Goal: Book appointment/travel/reservation

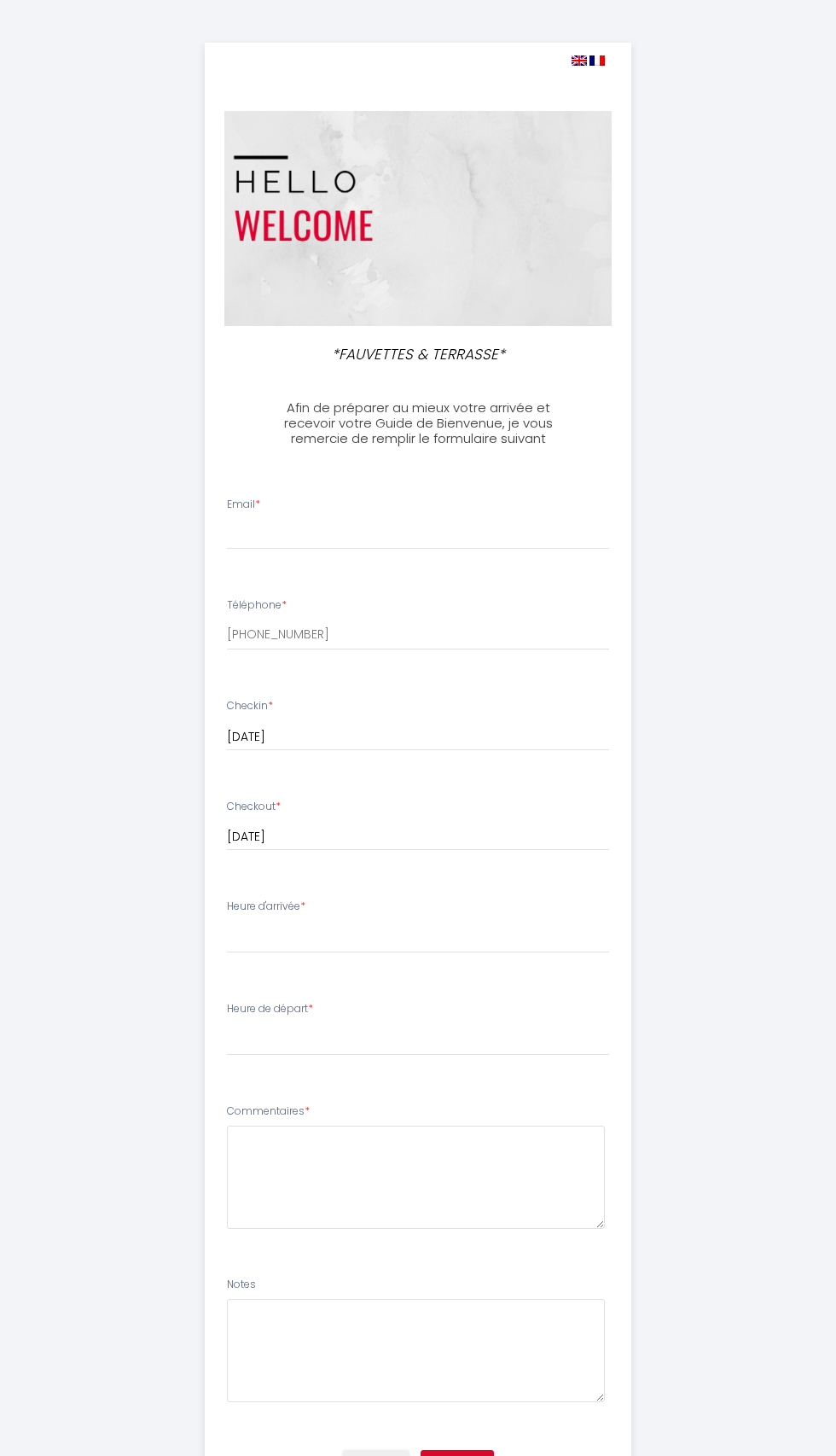
select select
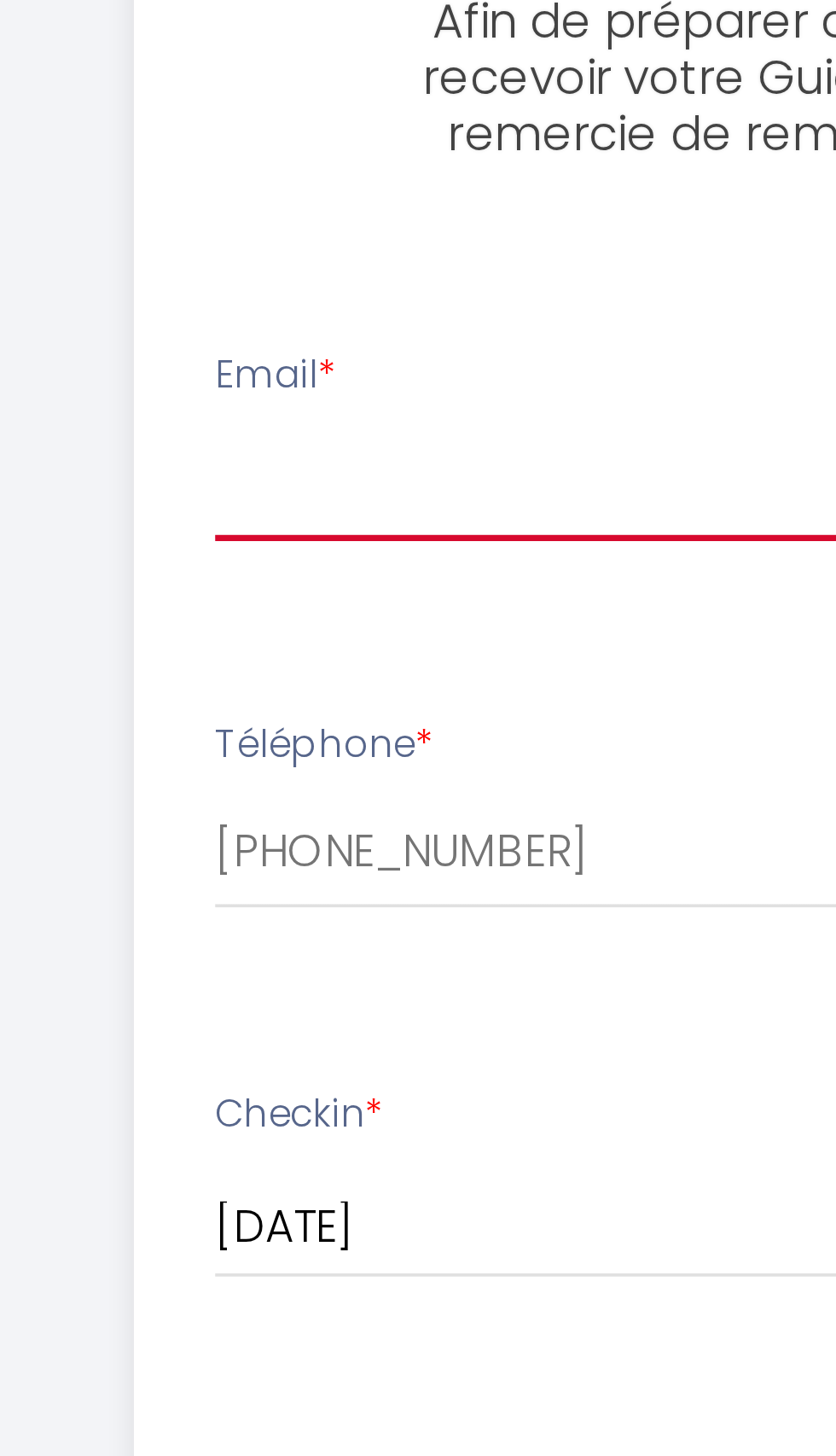
click at [263, 535] on input "Email *" at bounding box center [418, 533] width 383 height 30
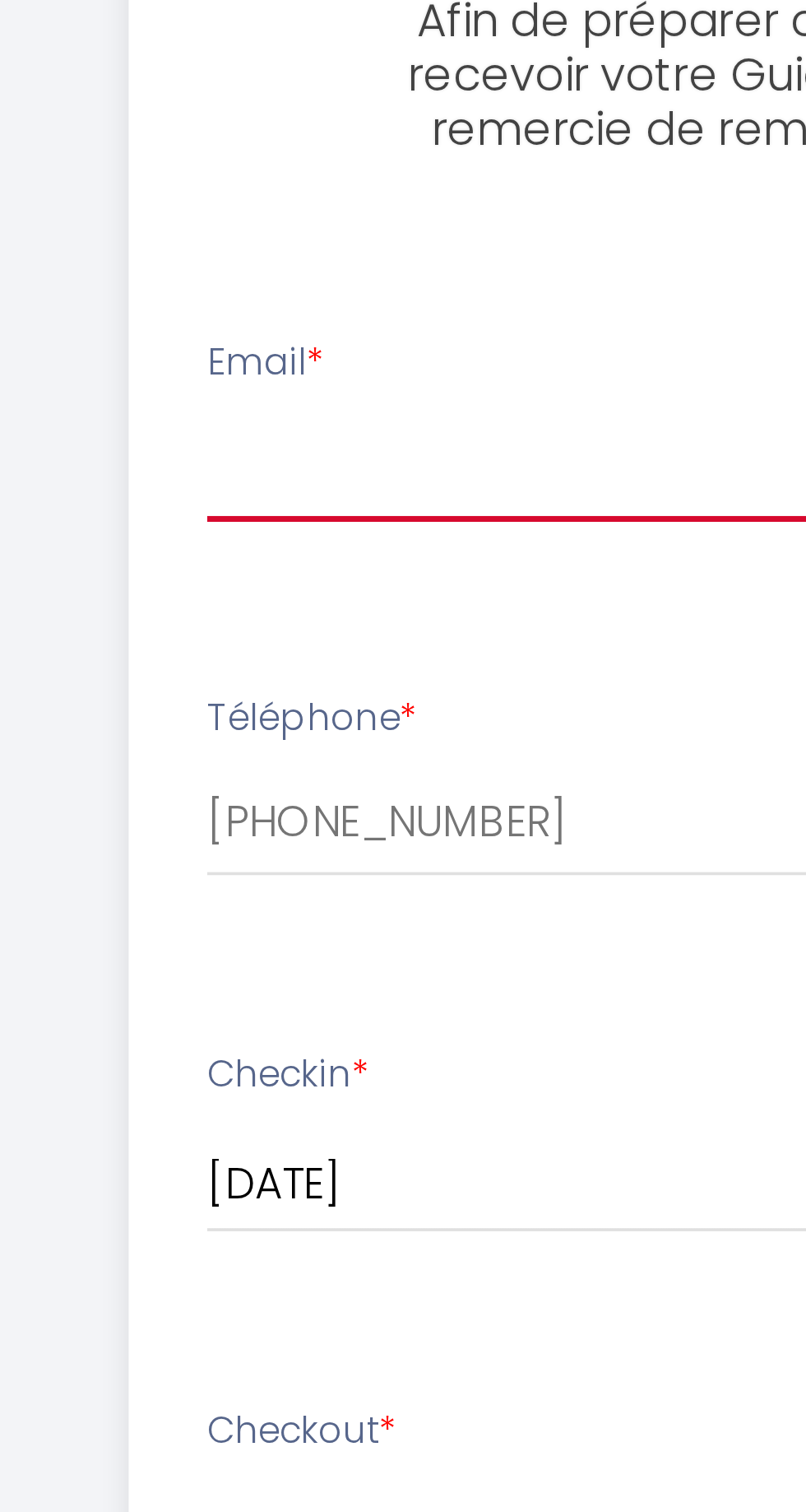
type input "[PERSON_NAME][EMAIL_ADDRESS][DOMAIN_NAME]"
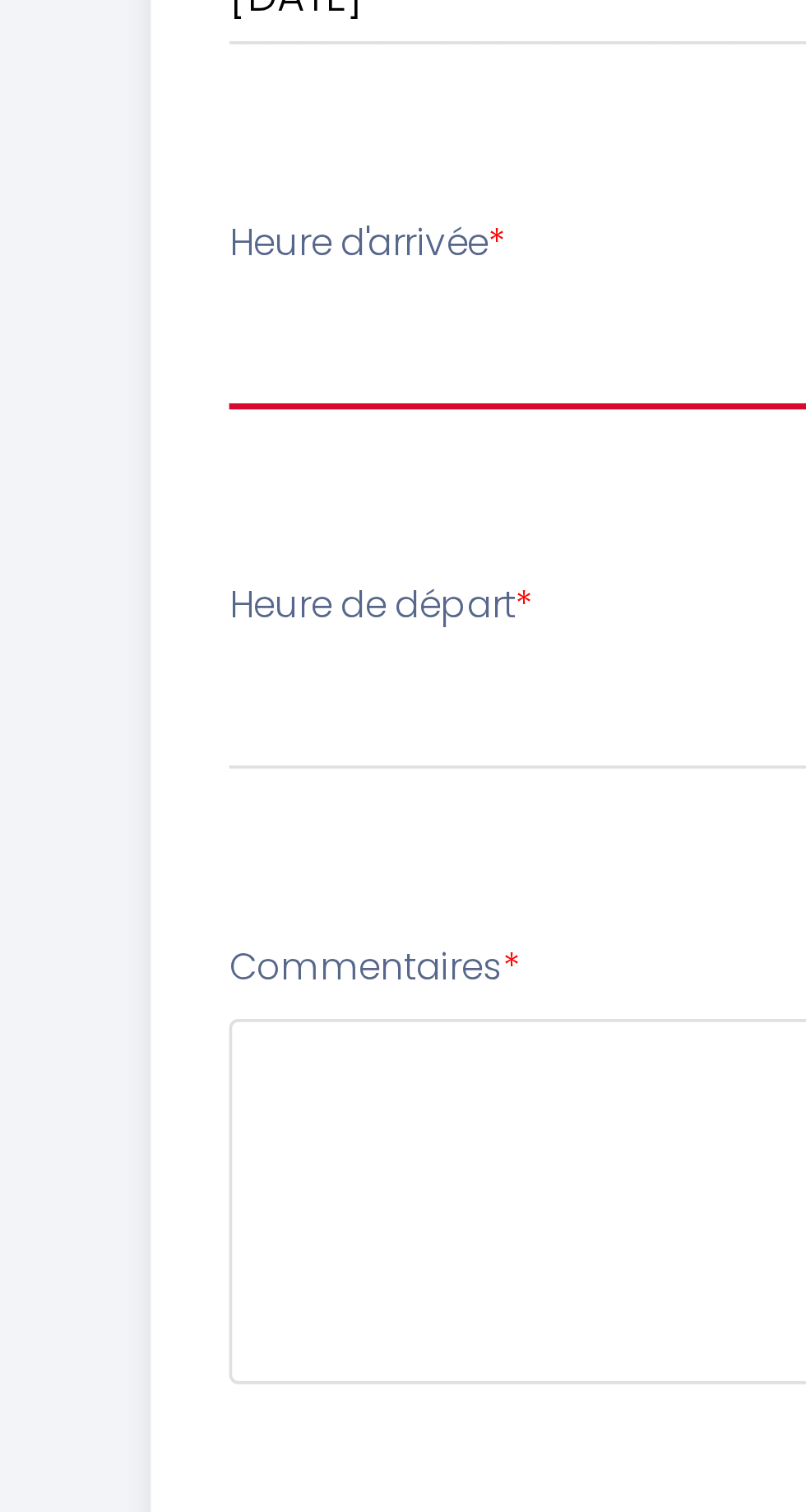
click at [234, 899] on select "15:00 15:30 16:00 16:30 17:00 17:30 18:00 18:30 19:00 19:30 20:00 20:30 21:00 2…" at bounding box center [403, 903] width 369 height 31
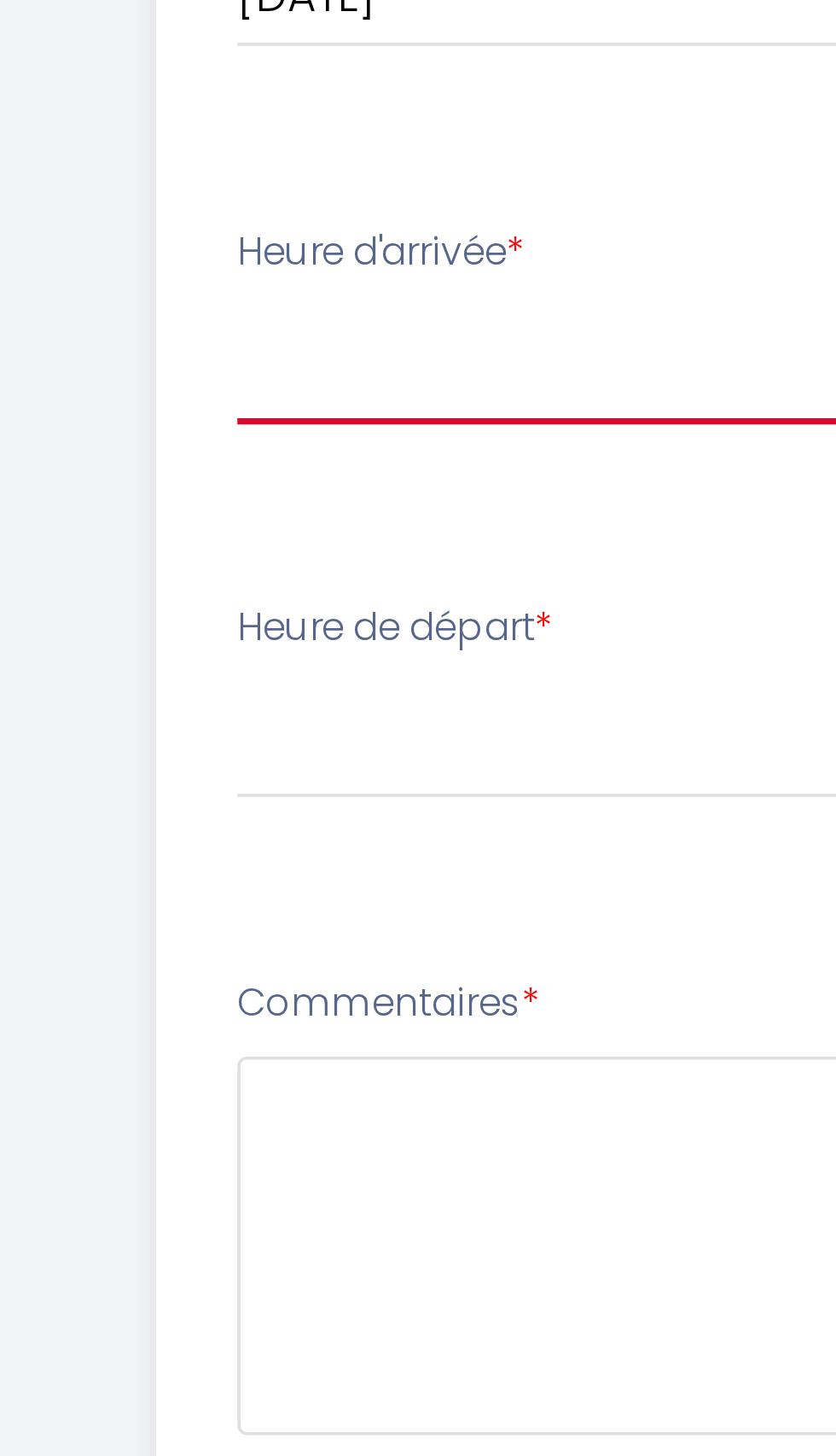
select select "15:00"
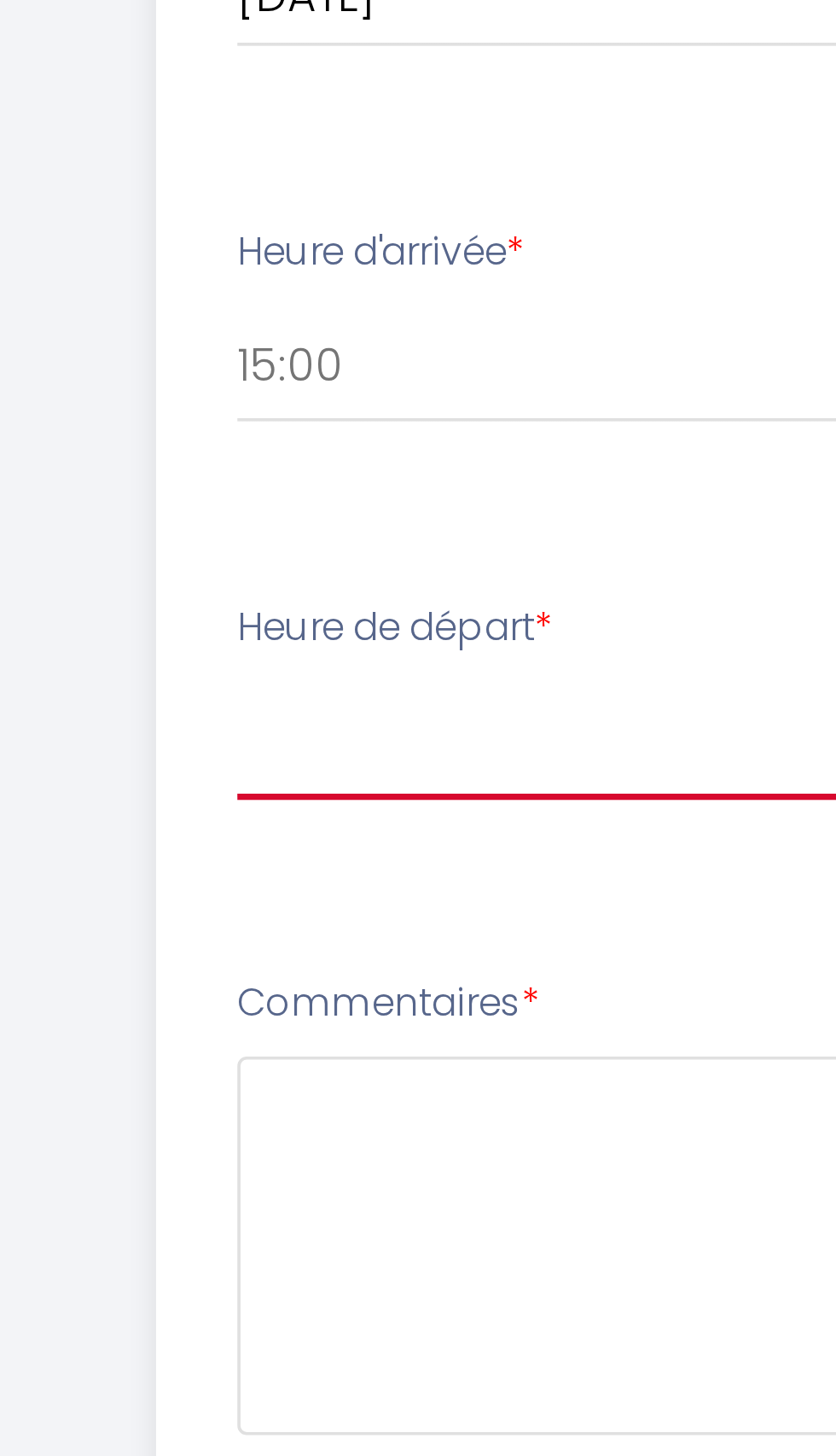
click at [418, 1039] on select "00:00 00:30 01:00 01:30 02:00 02:30 03:00 03:30 04:00 04:30 05:00 05:30 06:00 0…" at bounding box center [418, 1038] width 383 height 32
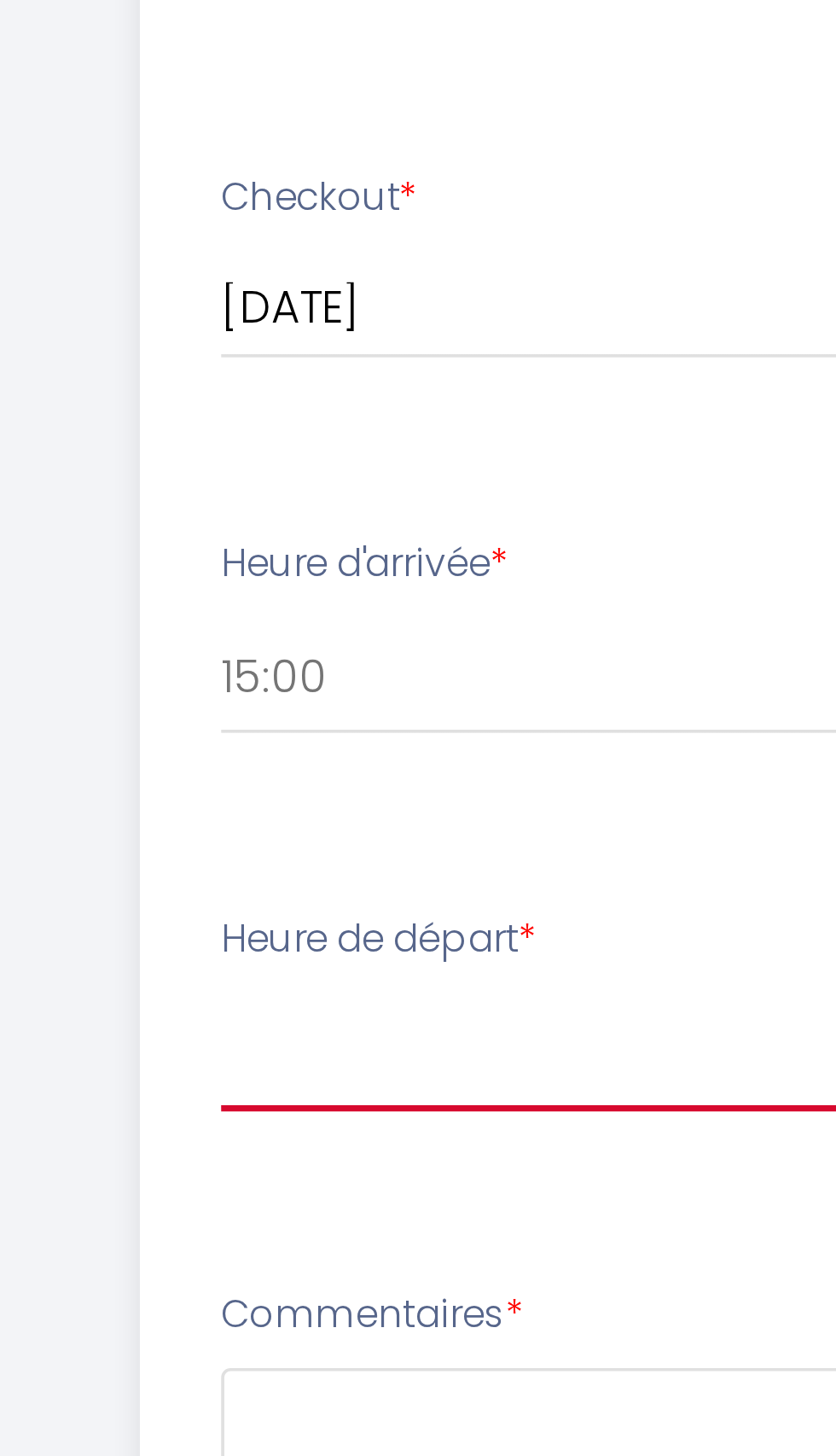
click at [247, 1037] on select "00:00 00:30 01:00 01:30 02:00 02:30 03:00 03:30 04:00 04:30 05:00 05:30 06:00 0…" at bounding box center [418, 1038] width 383 height 32
select select "11:00"
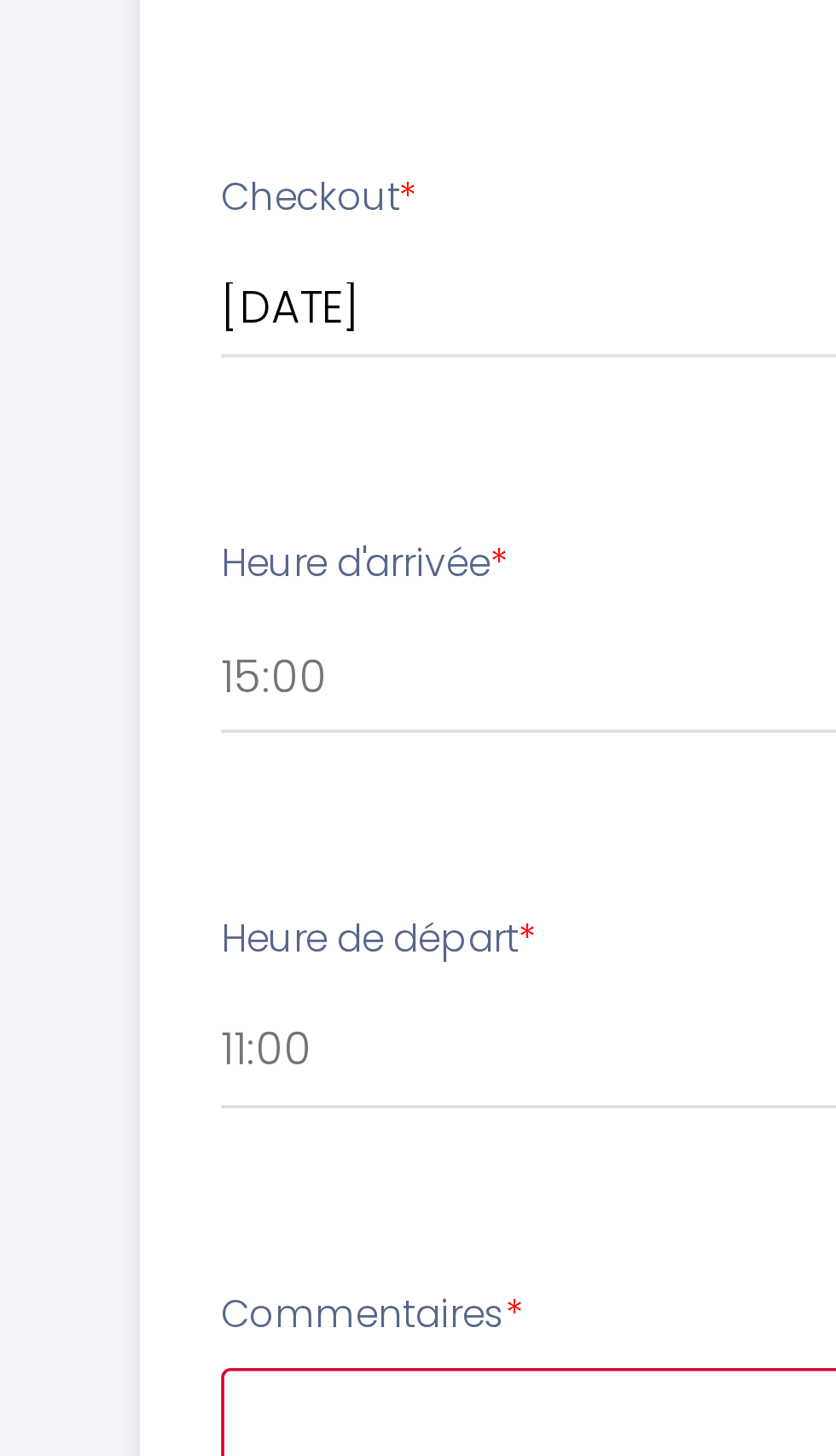
click at [416, 1176] on textarea at bounding box center [416, 1177] width 378 height 104
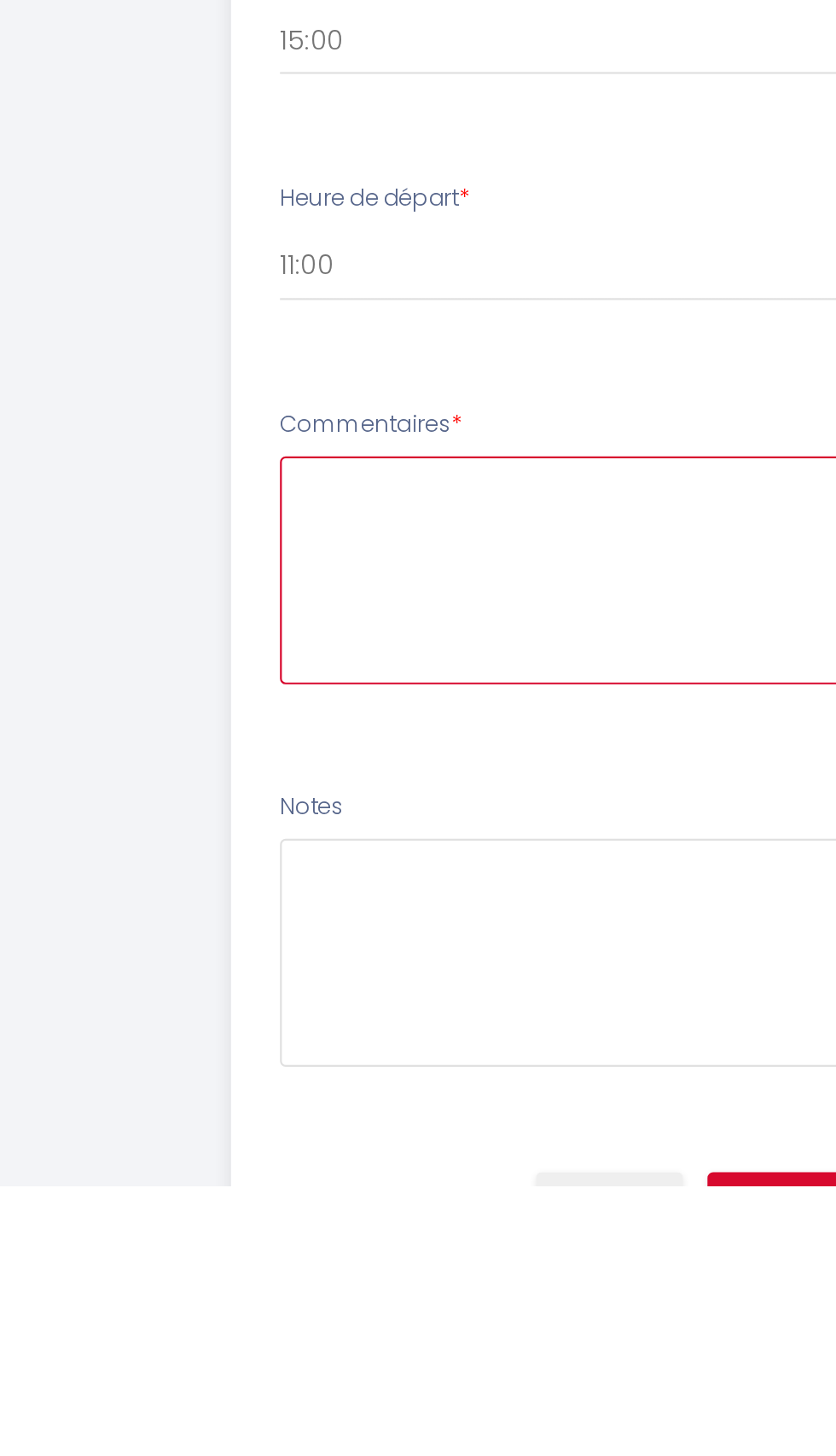
click at [369, 1181] on textarea at bounding box center [416, 1177] width 378 height 104
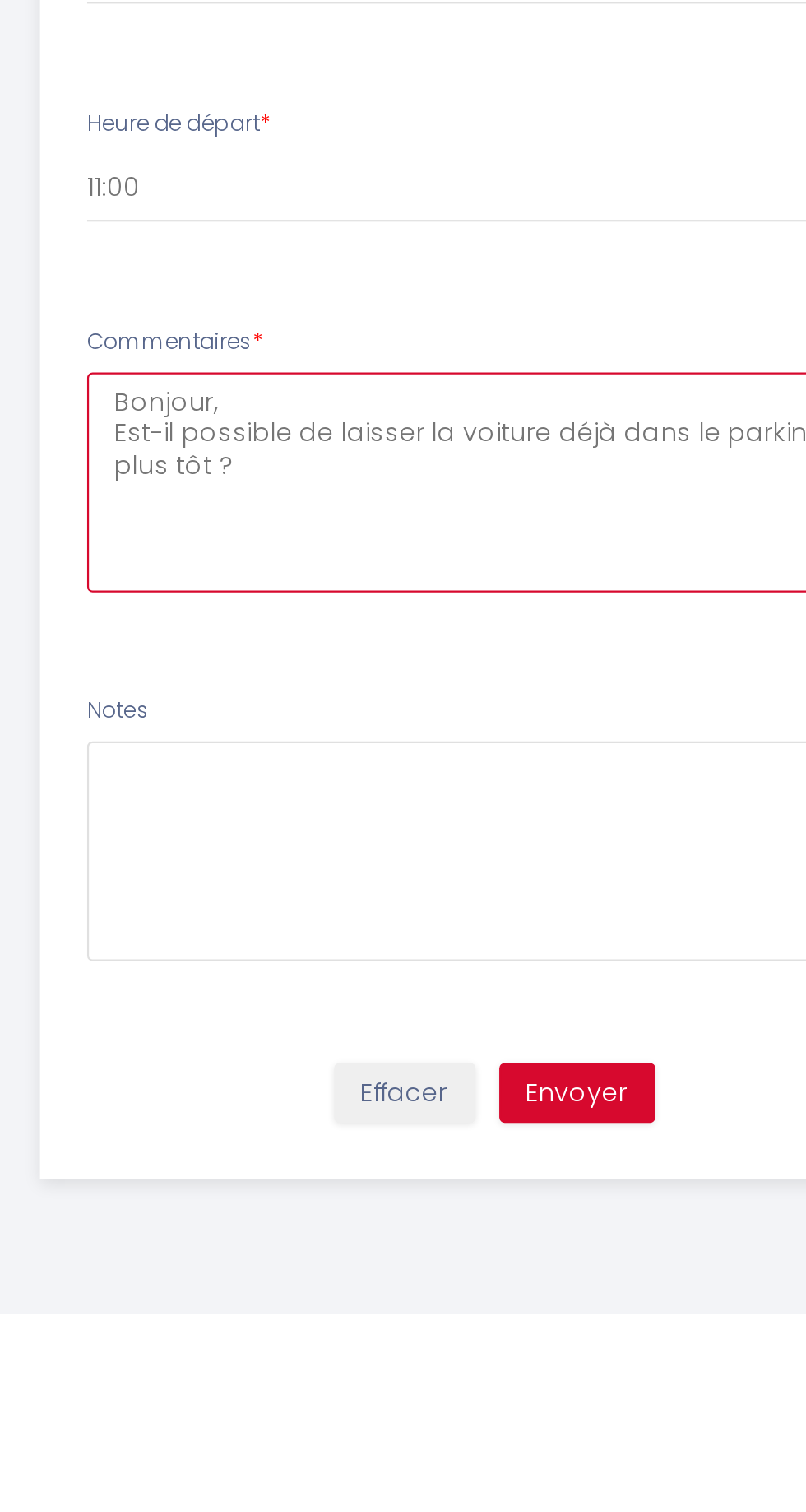
click at [244, 1130] on textarea "Bonjour, Est-il possible de laisser la voiture déjà dans le parking plus tôt ?" at bounding box center [401, 1135] width 364 height 100
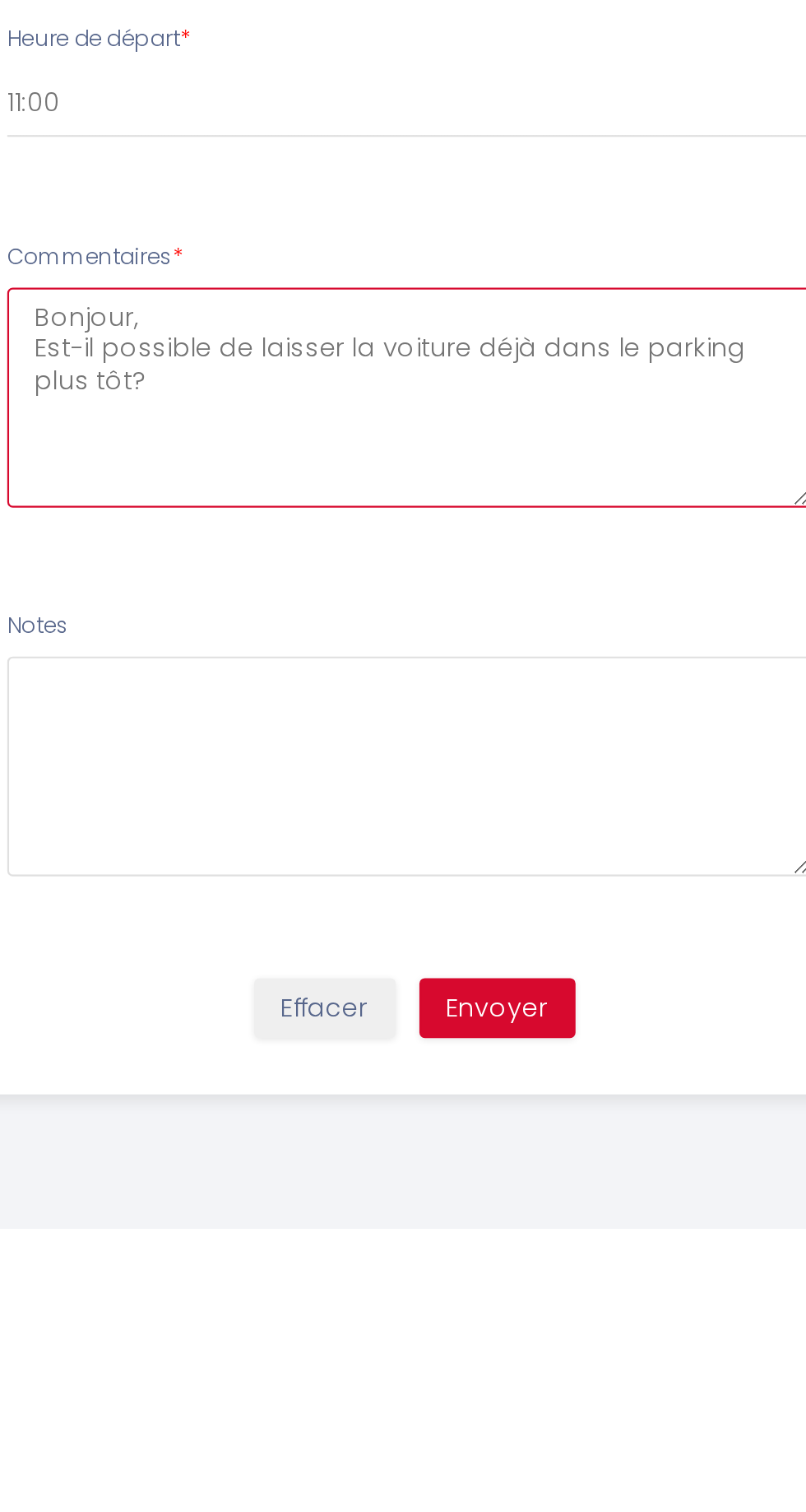
click at [287, 1128] on textarea "Bonjour, Est-il possible de laisser la voiture déjà dans le parking plus tôt?" at bounding box center [401, 1135] width 364 height 100
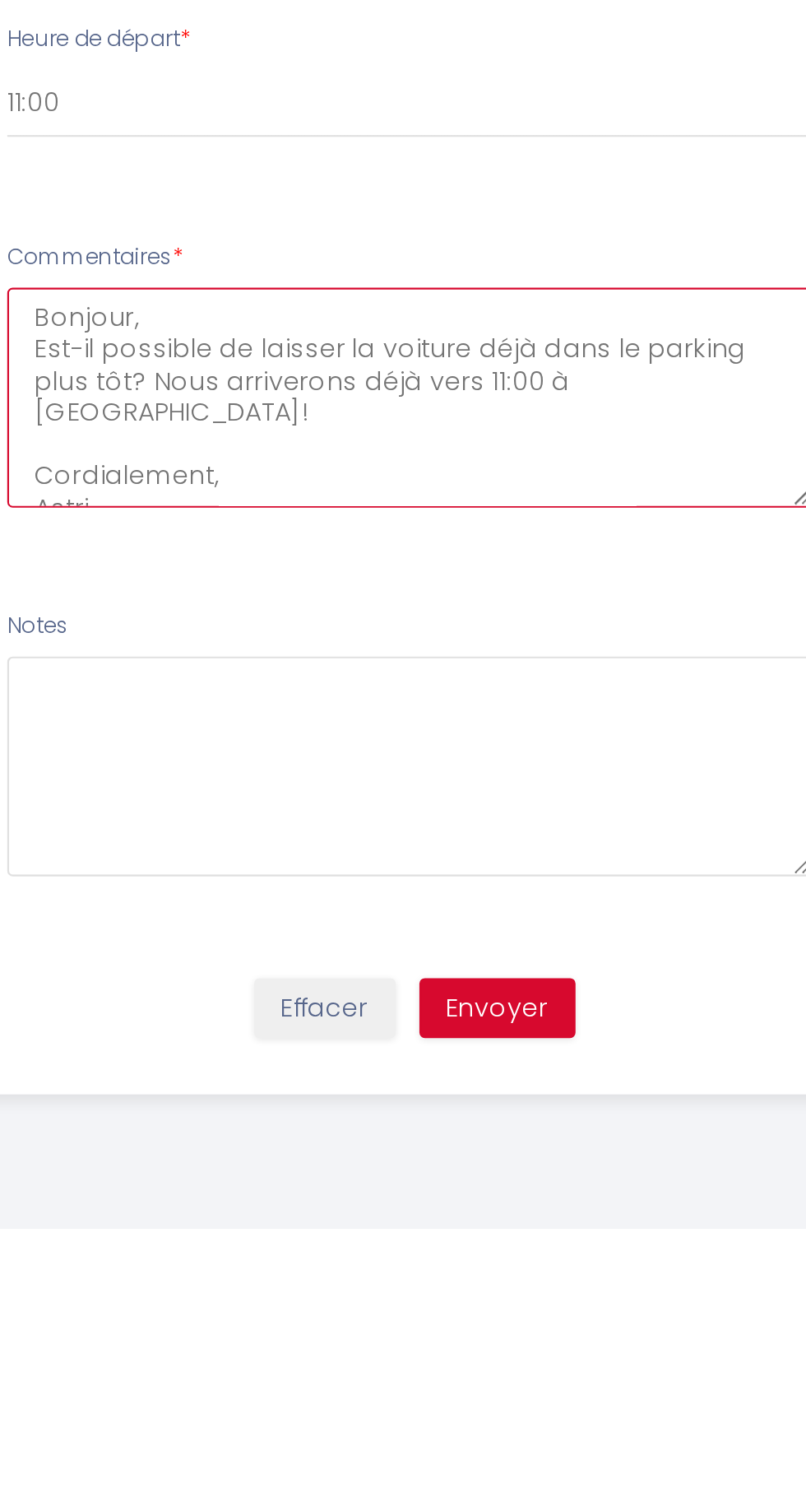
type textarea "Bonjour, Est-il possible de laisser la voiture déjà dans le parking plus tôt? N…"
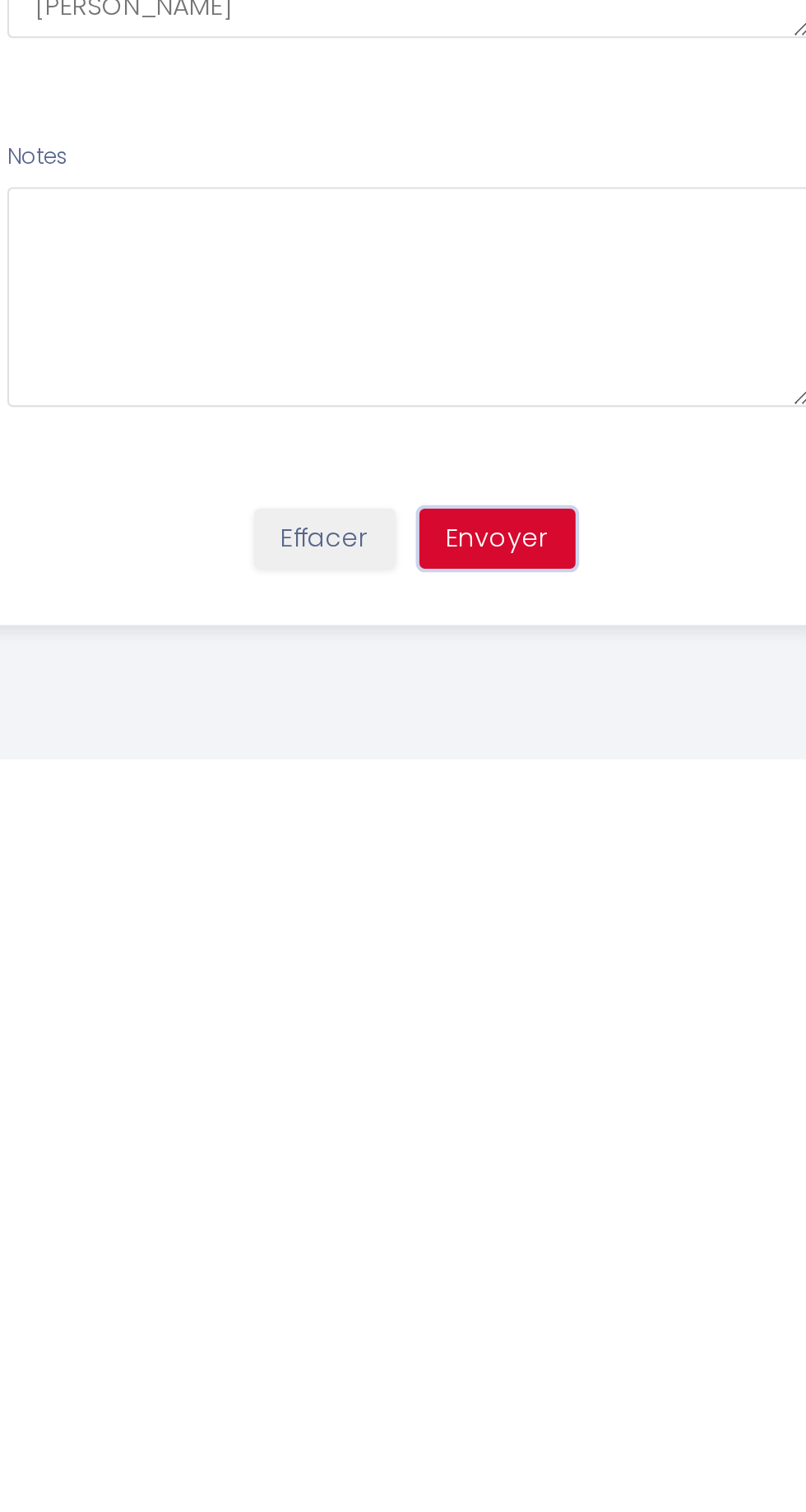
click at [449, 1403] on button "Envoyer" at bounding box center [441, 1412] width 71 height 28
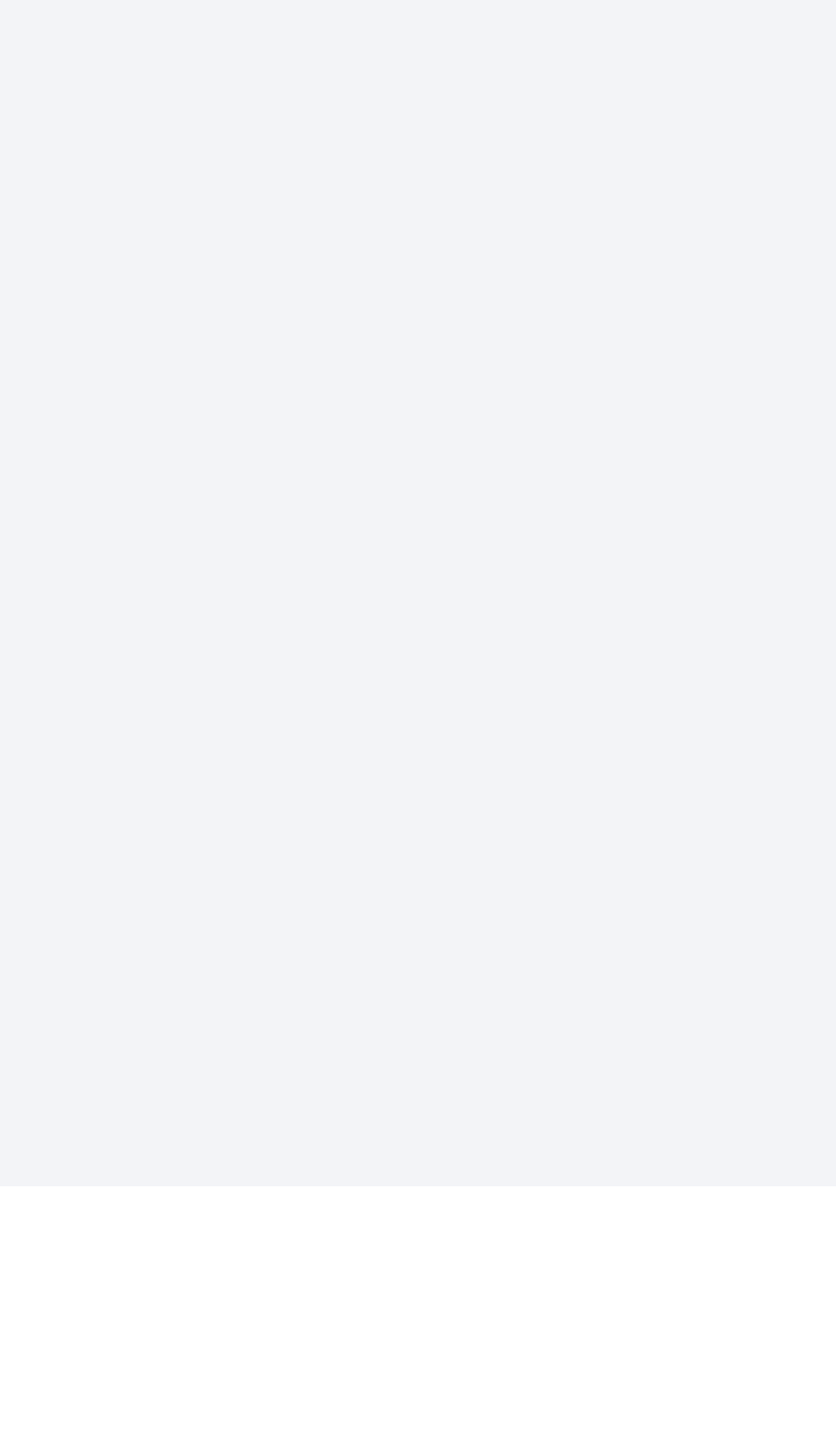
select select "11:00"
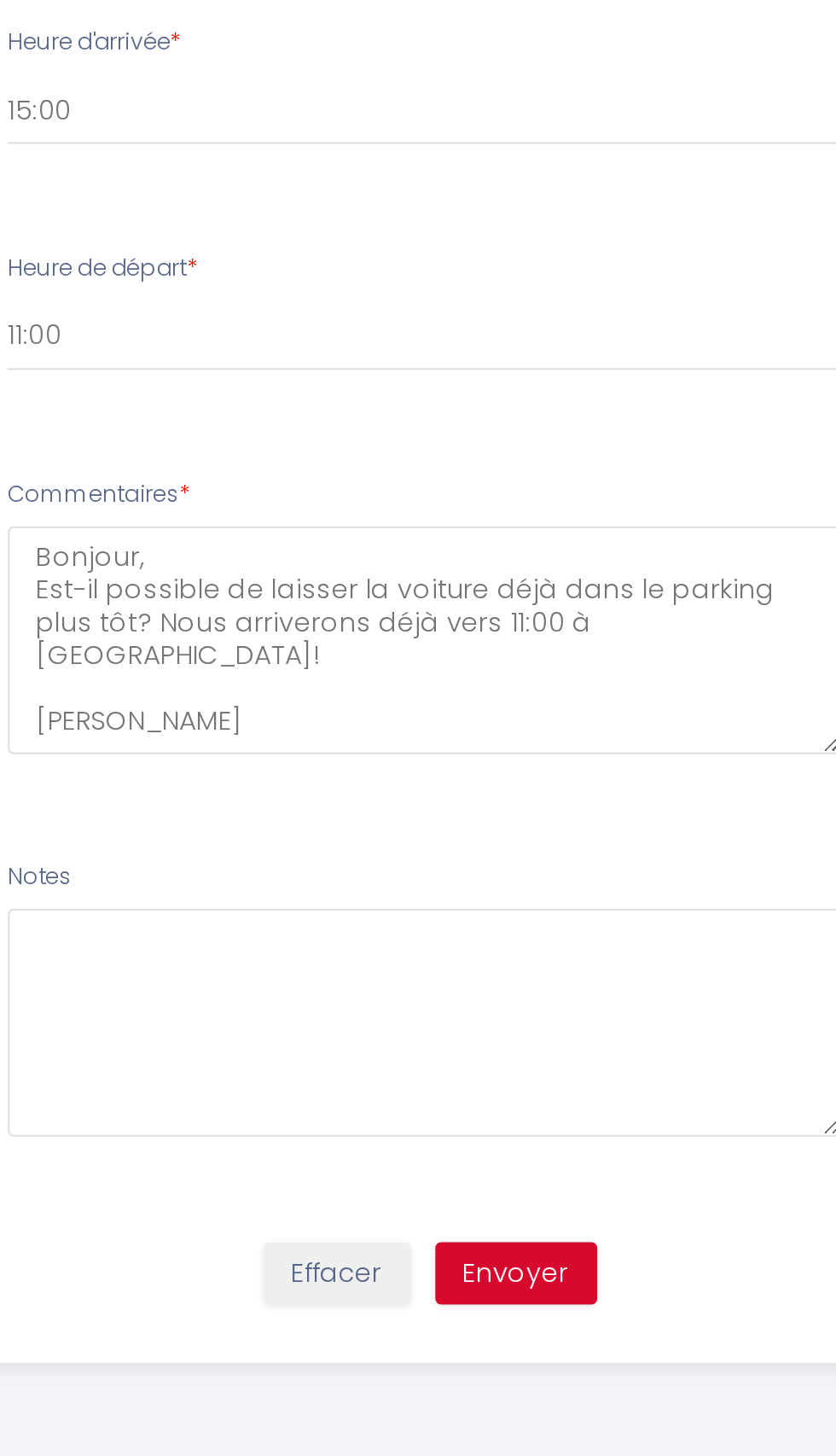
scroll to position [207, 0]
